Goal: Task Accomplishment & Management: Manage account settings

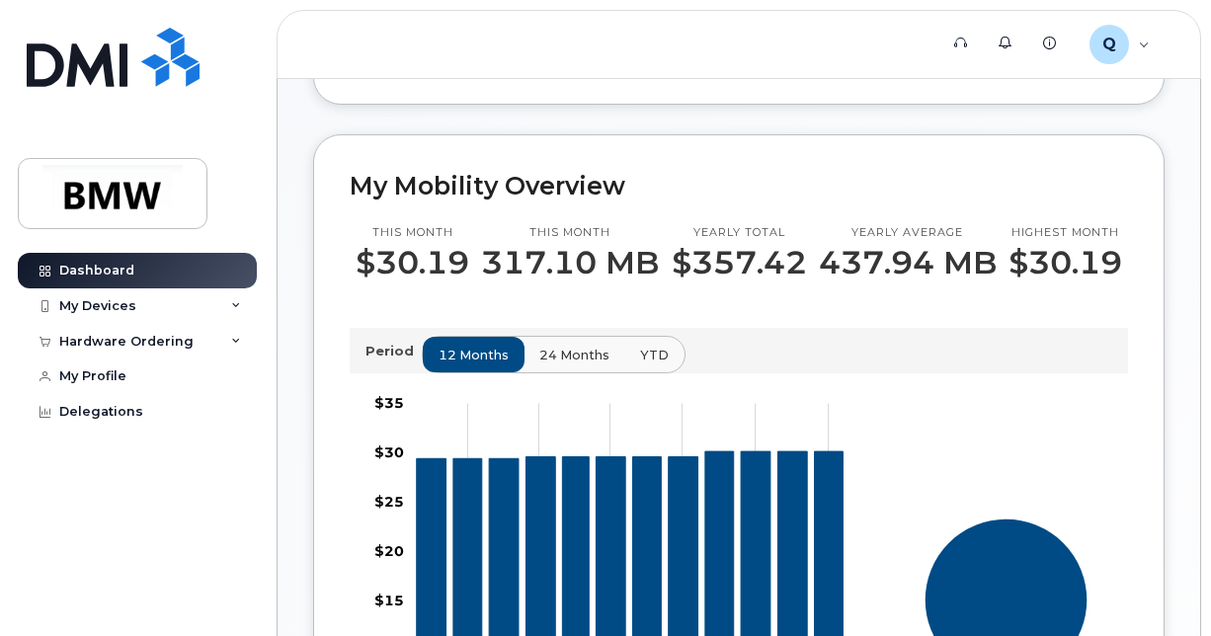
scroll to position [472, 0]
click at [235, 301] on icon at bounding box center [236, 306] width 10 height 10
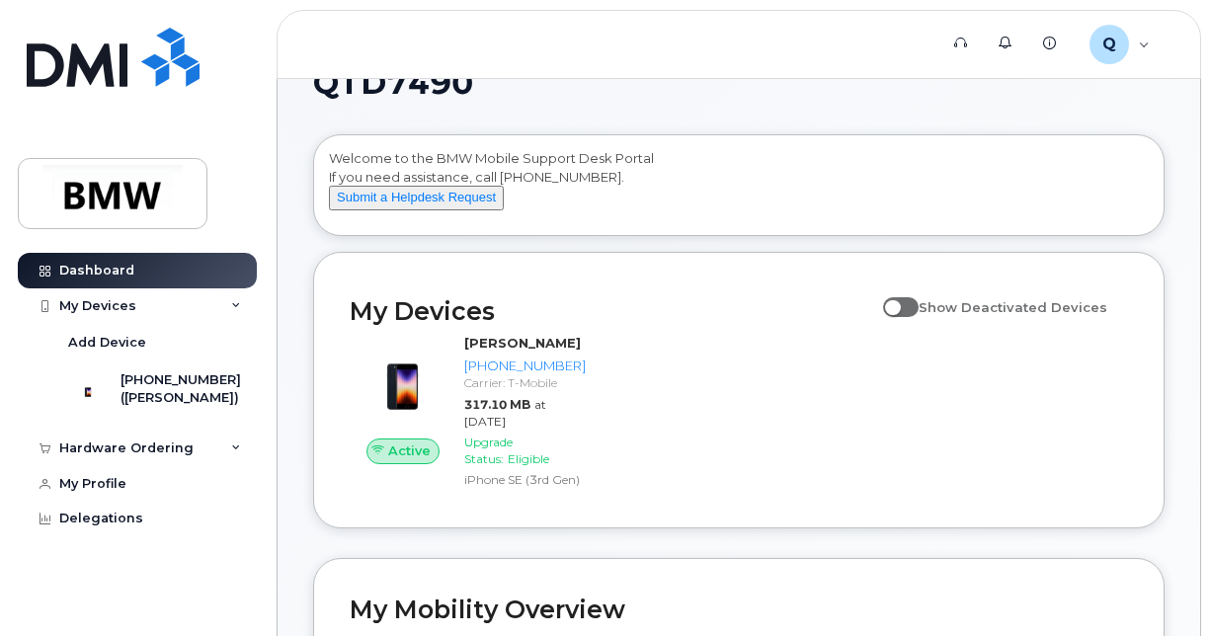
scroll to position [0, 0]
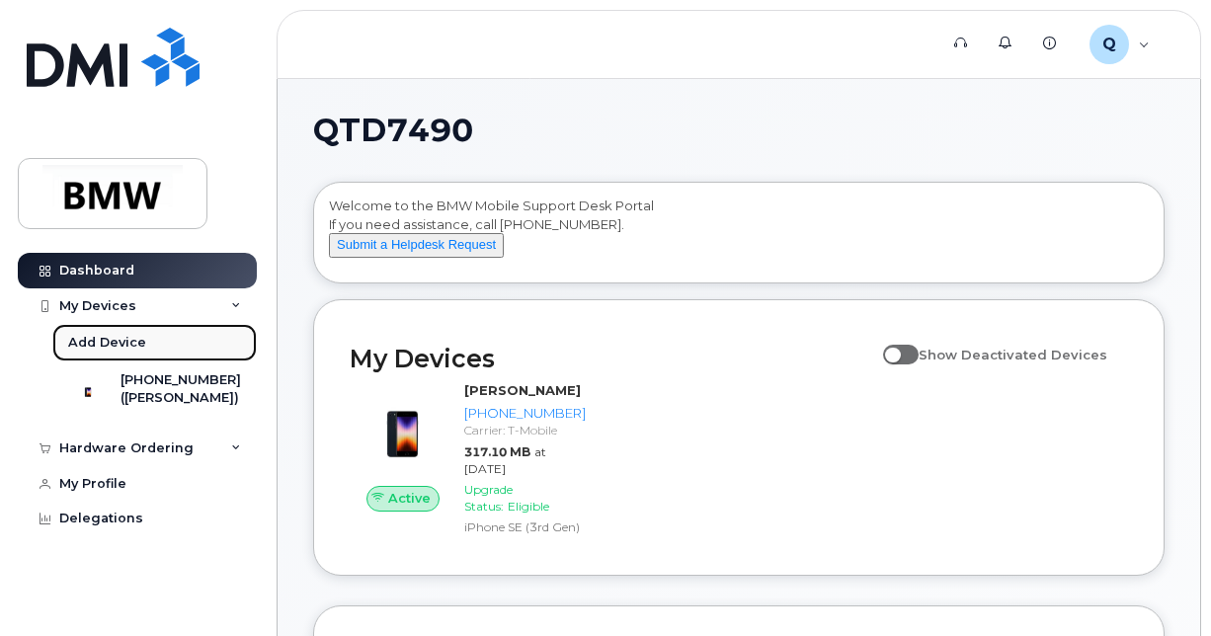
click at [120, 334] on div "Add Device" at bounding box center [107, 343] width 78 height 18
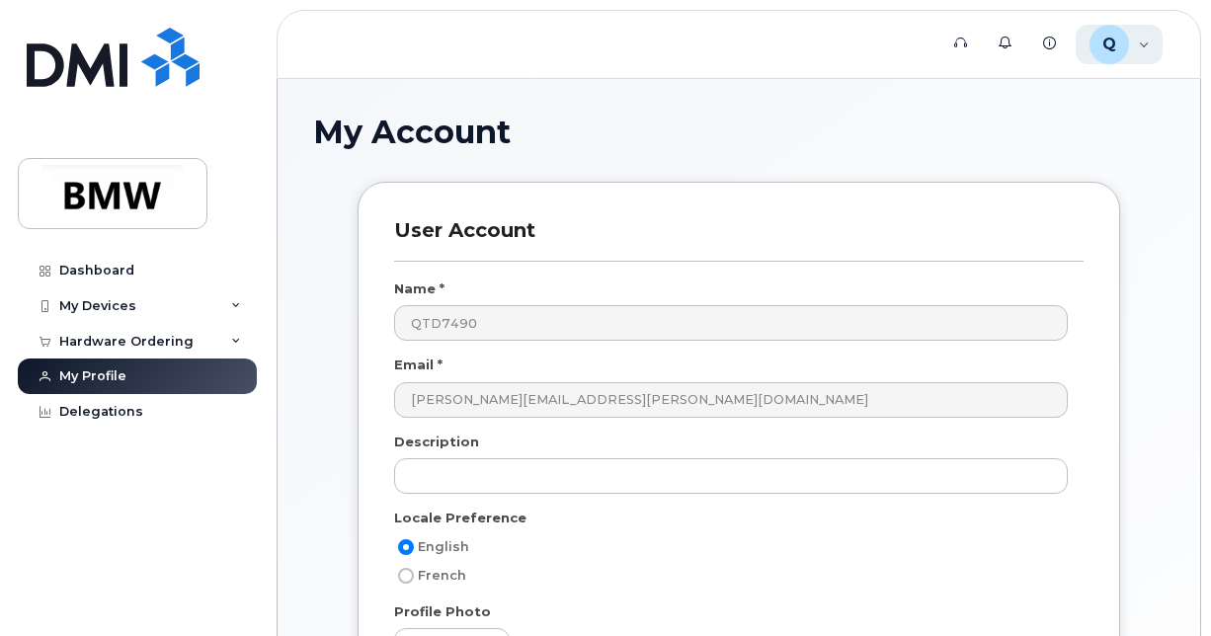
click at [1112, 48] on span "Q" at bounding box center [1110, 45] width 14 height 24
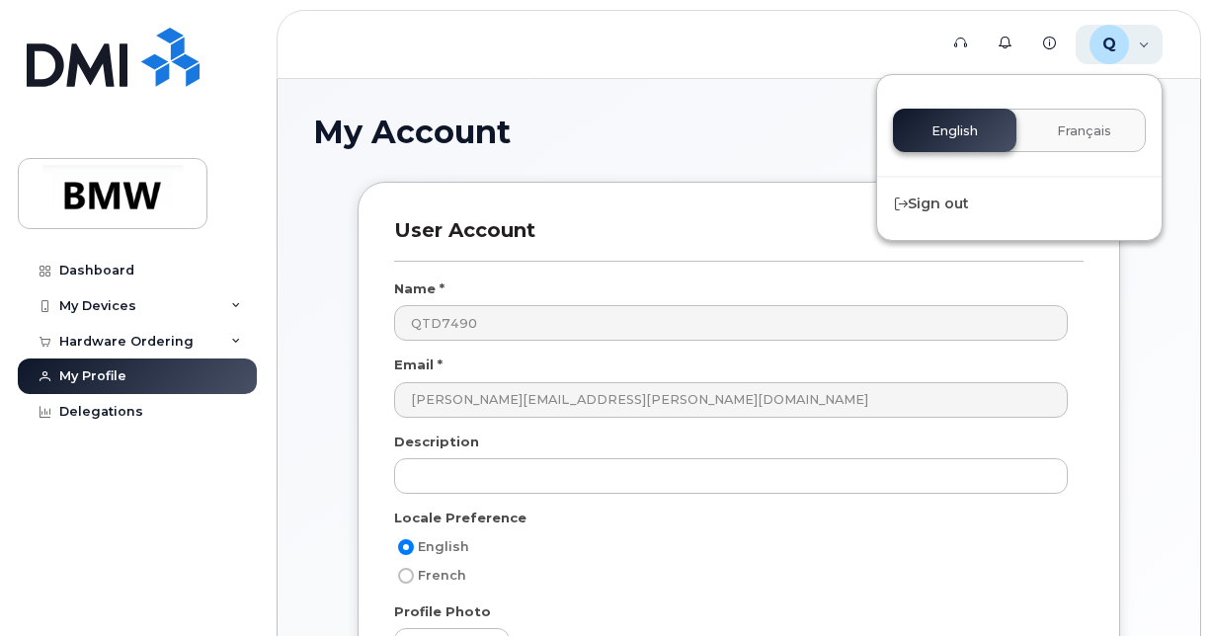
click at [1112, 48] on span "Q" at bounding box center [1110, 45] width 14 height 24
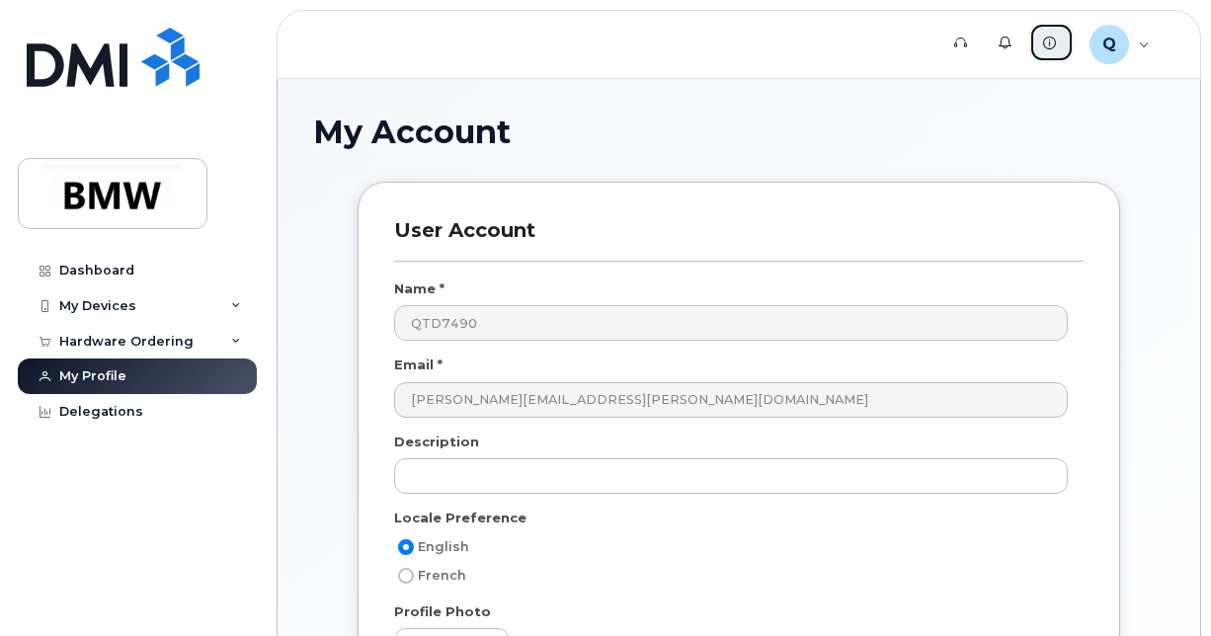
click at [1048, 42] on icon at bounding box center [1049, 43] width 13 height 13
